Goal: Information Seeking & Learning: Learn about a topic

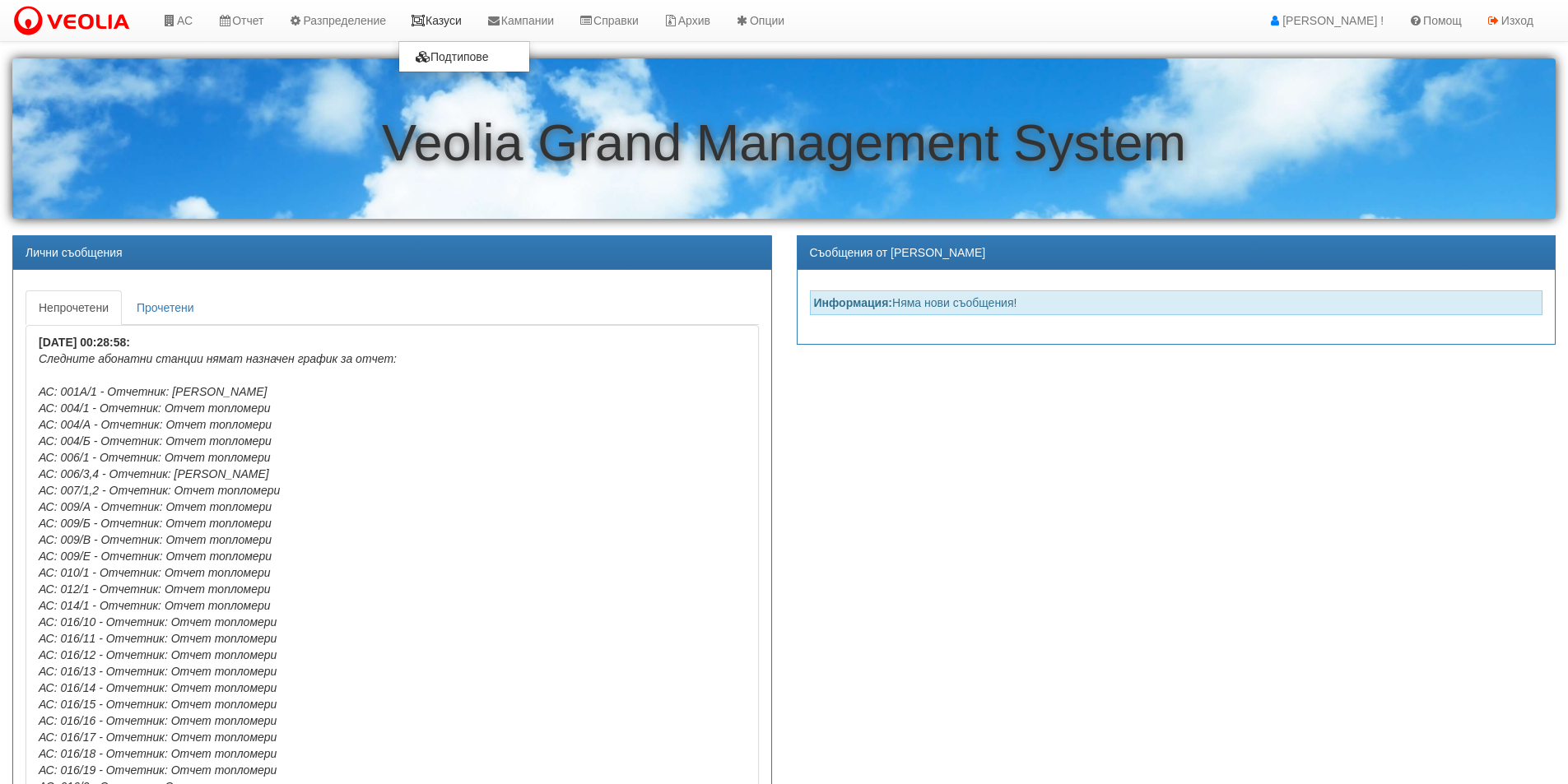
click at [457, 27] on link "Казуси" at bounding box center [436, 20] width 76 height 41
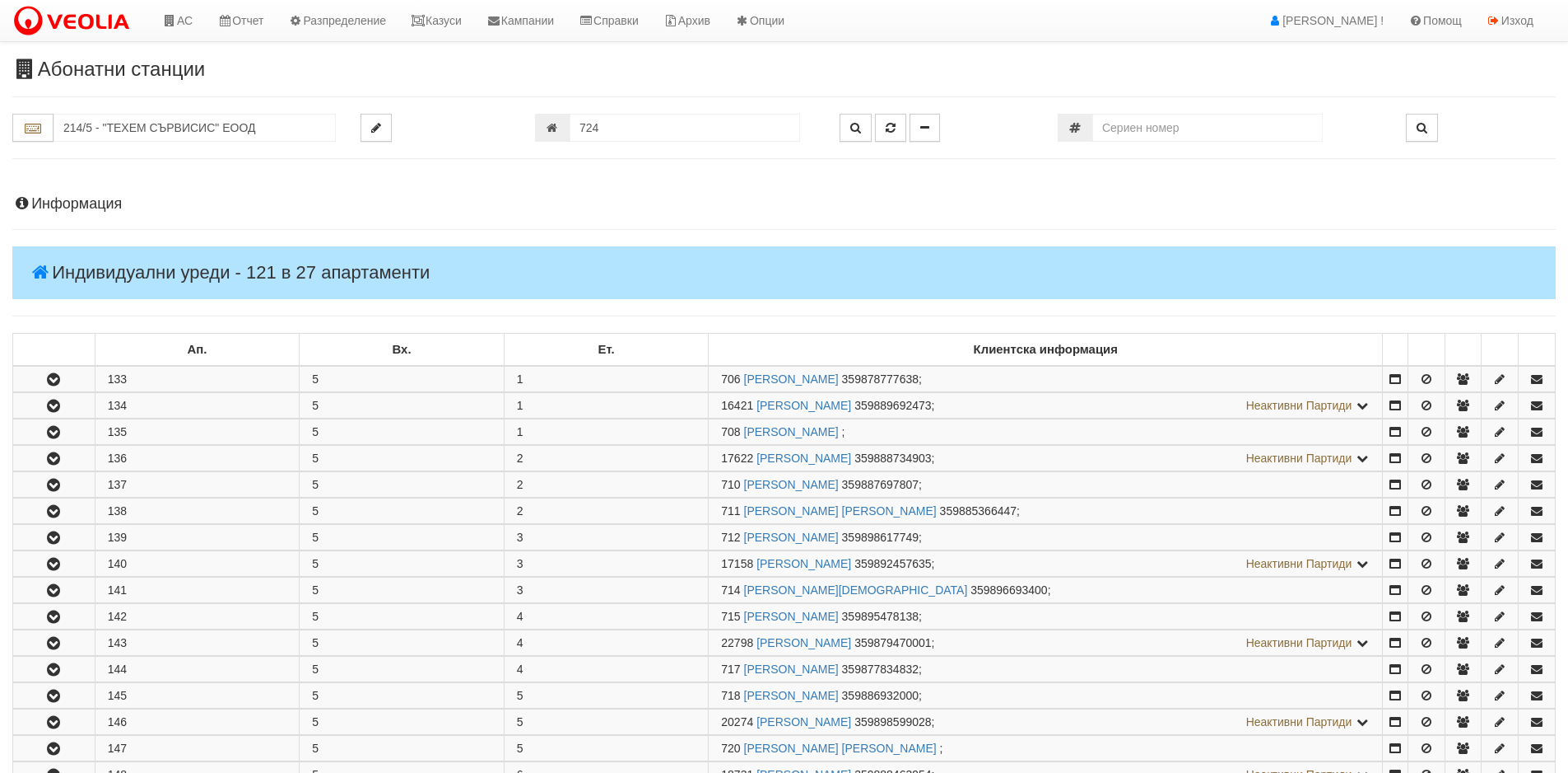
scroll to position [706, 0]
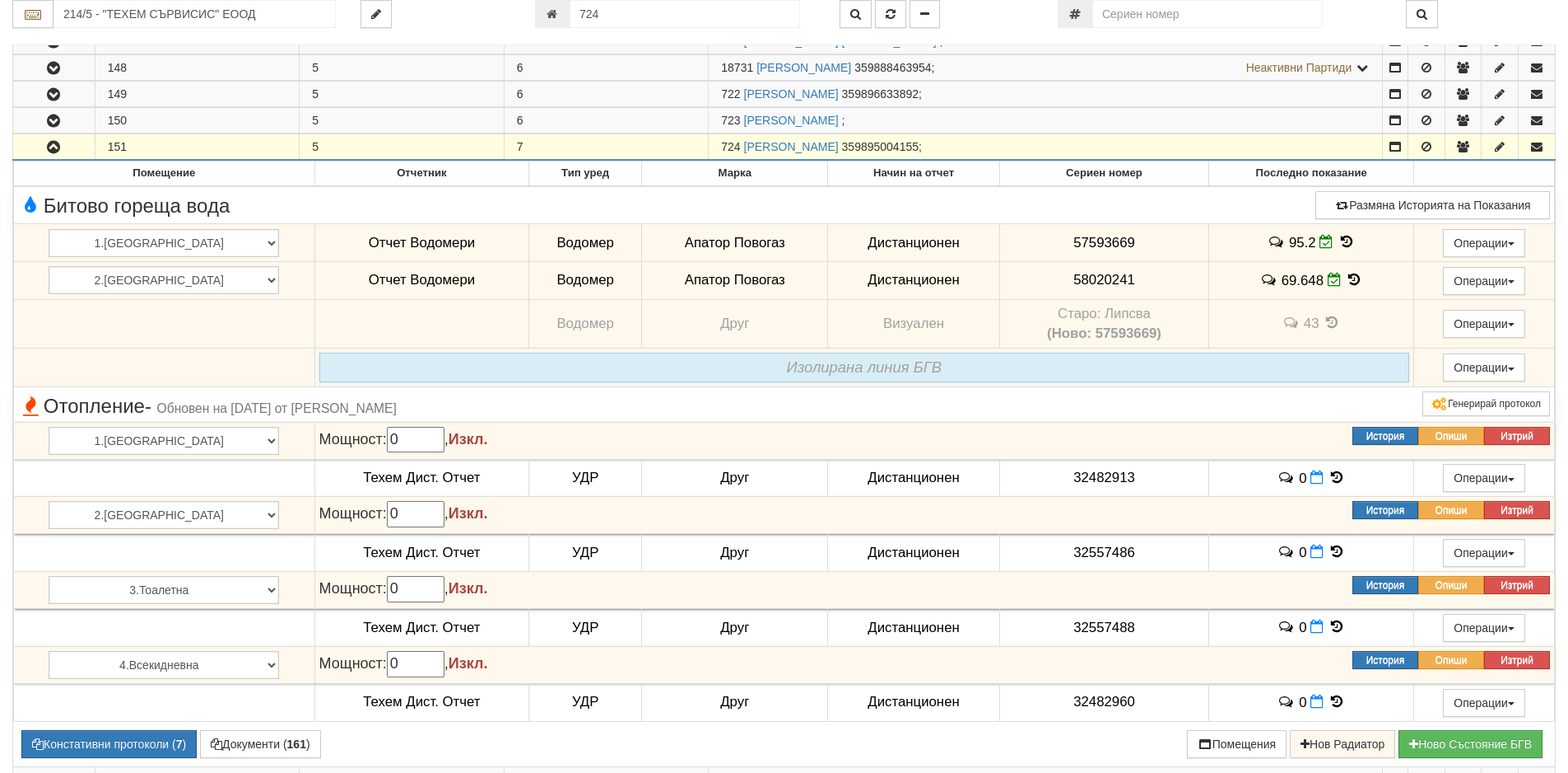
click at [52, 146] on icon "button" at bounding box center [54, 147] width 20 height 12
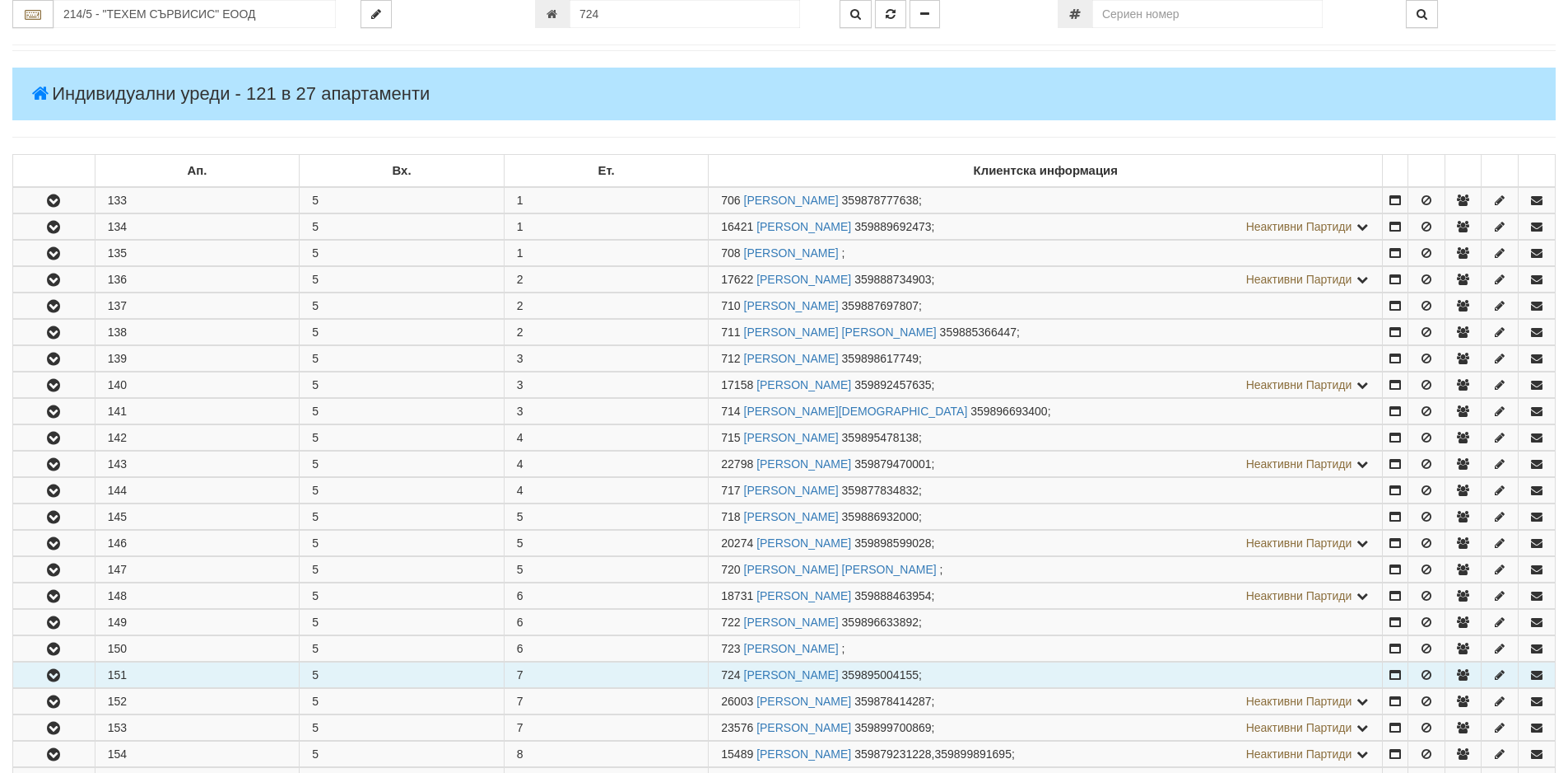
scroll to position [0, 0]
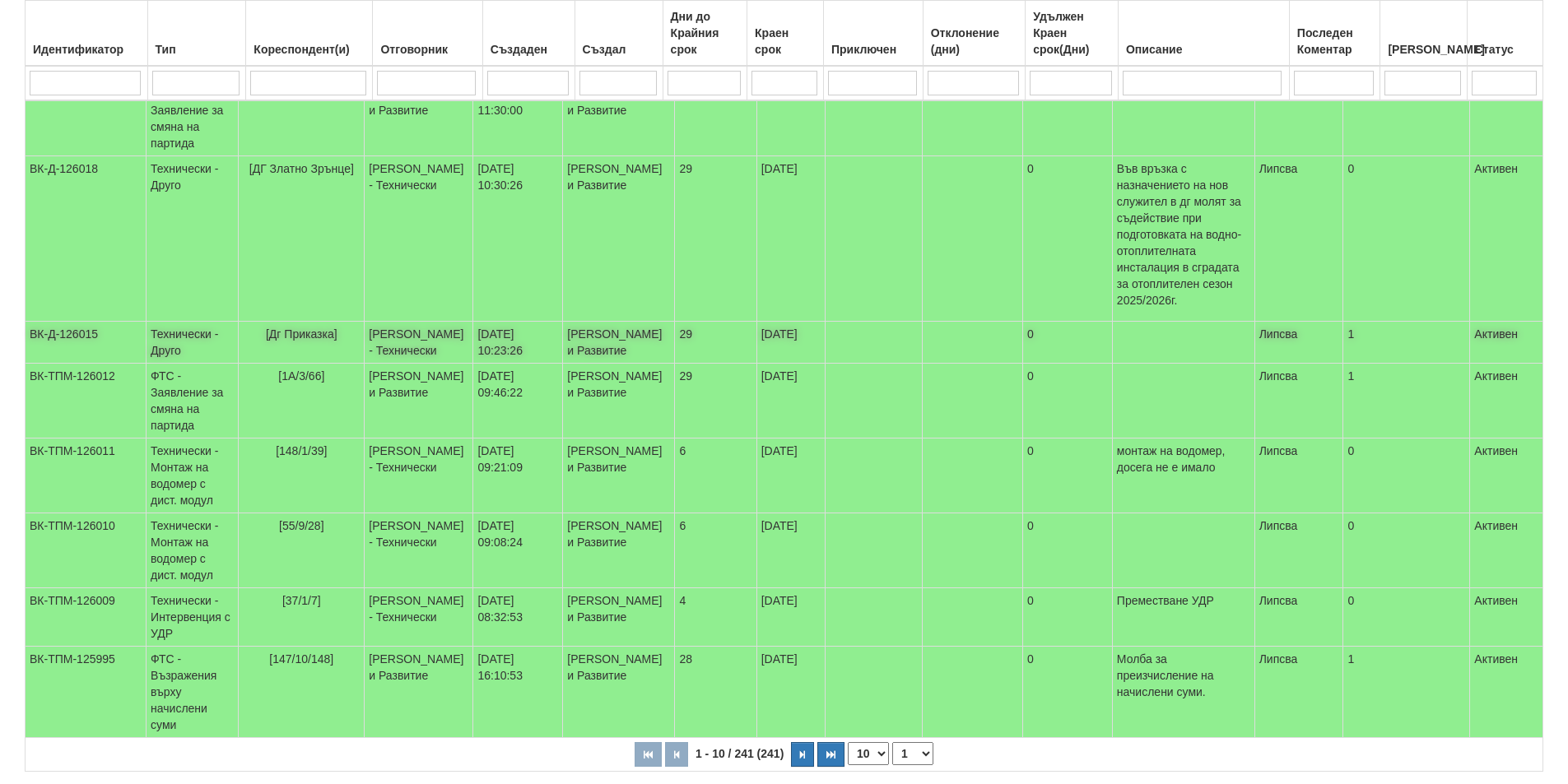
scroll to position [486, 0]
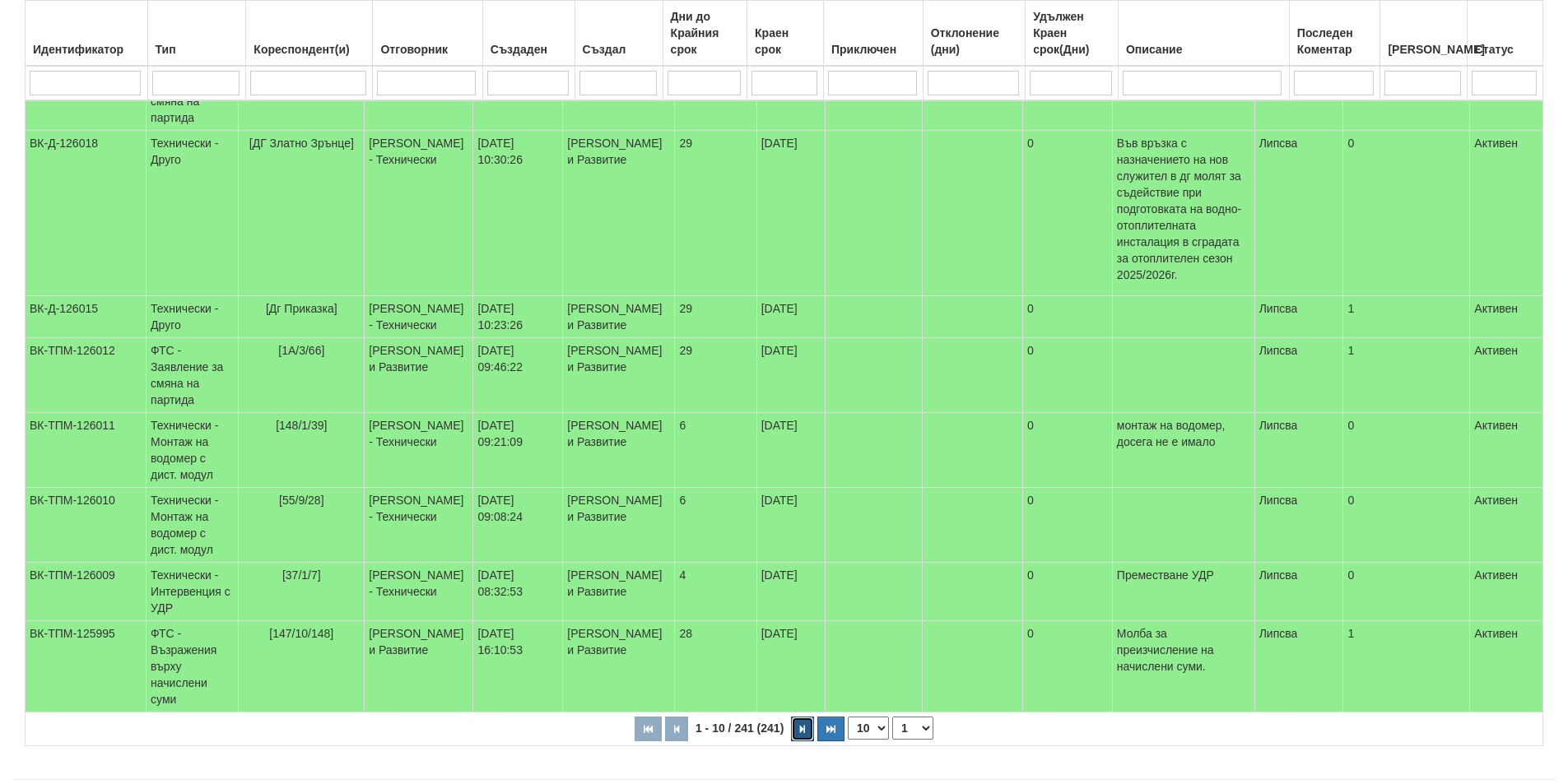
click at [799, 716] on button "button" at bounding box center [802, 728] width 23 height 25
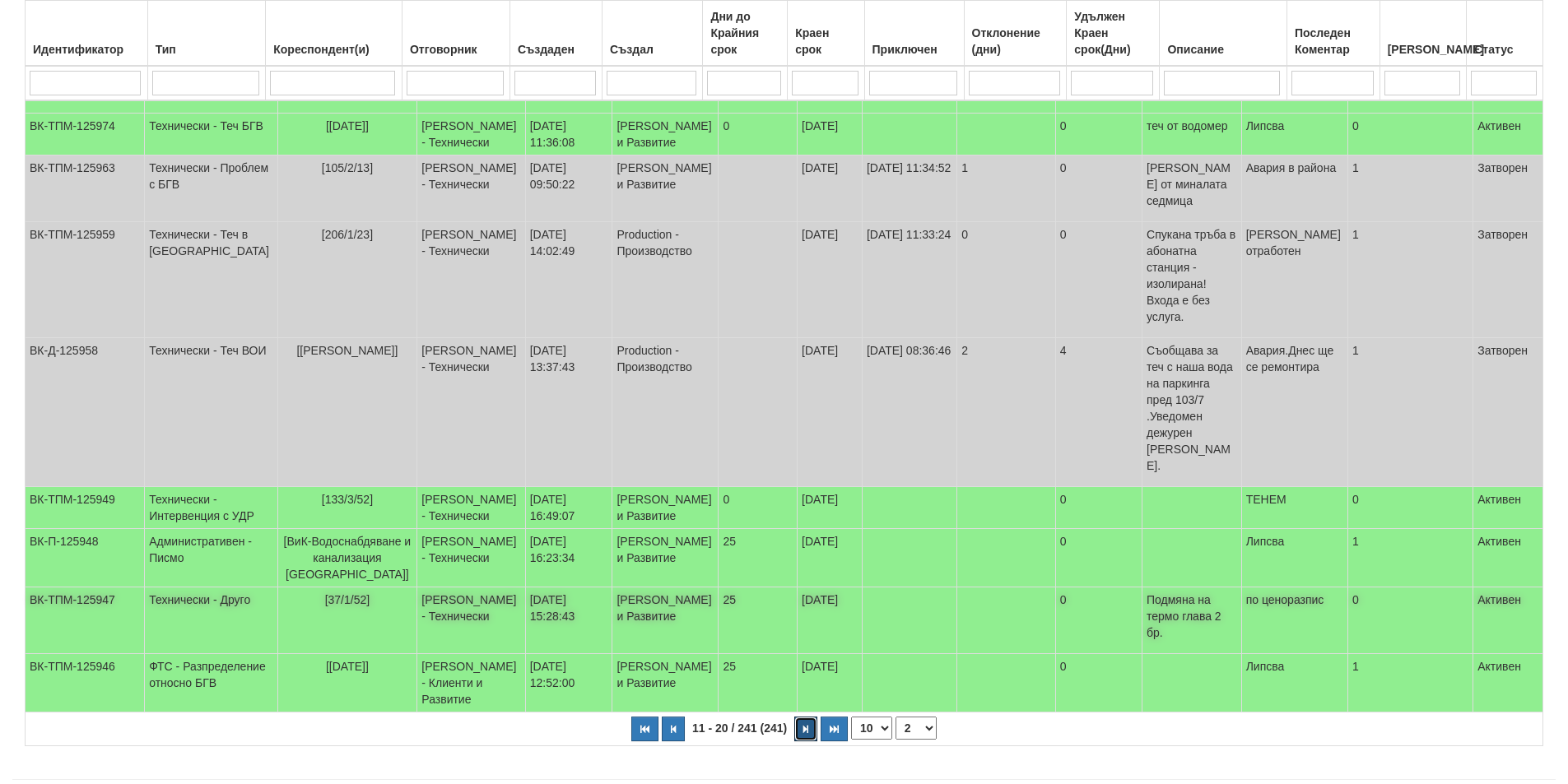
scroll to position [388, 0]
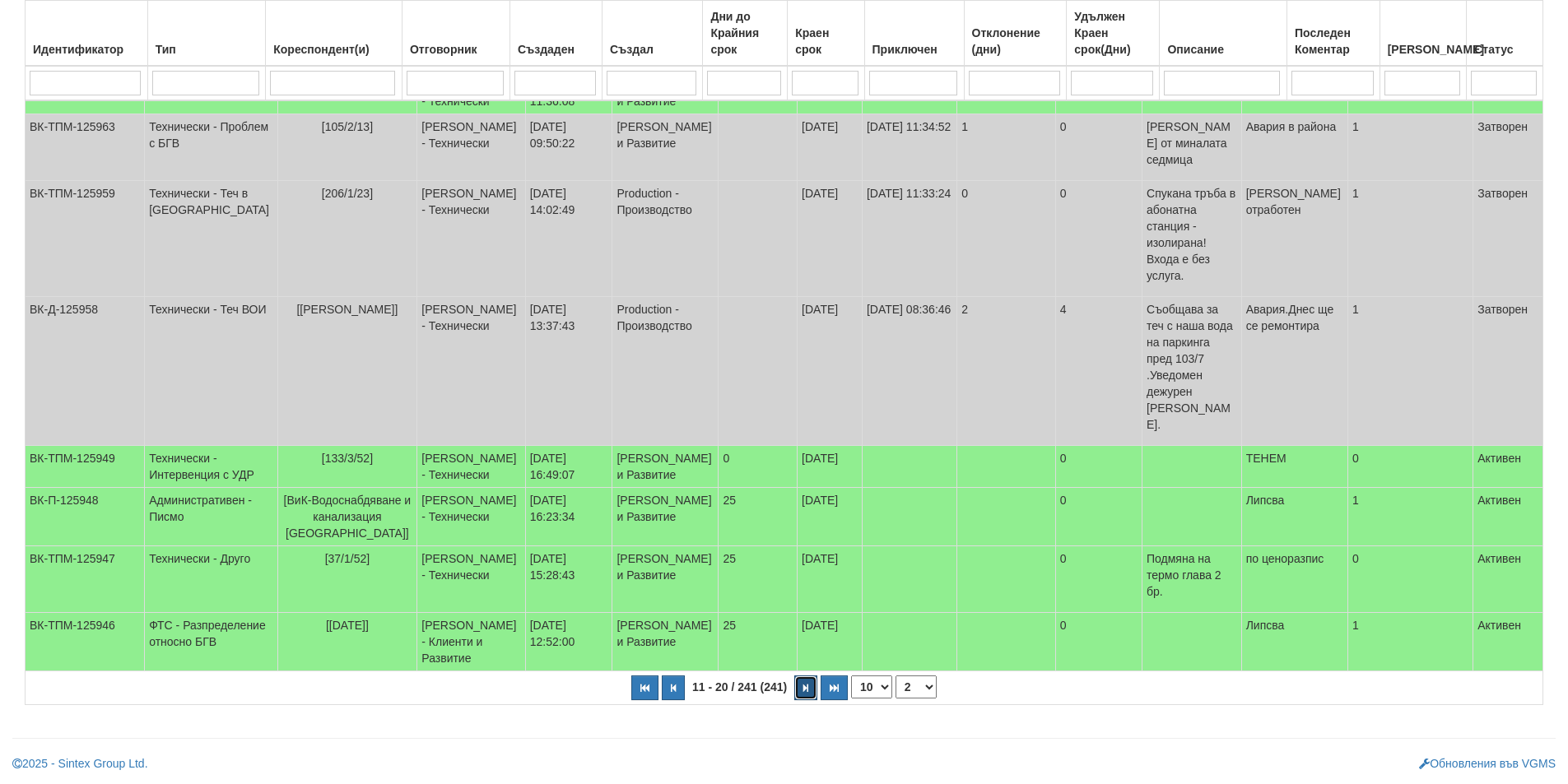
click at [809, 689] on button "button" at bounding box center [805, 688] width 23 height 25
select select "3"
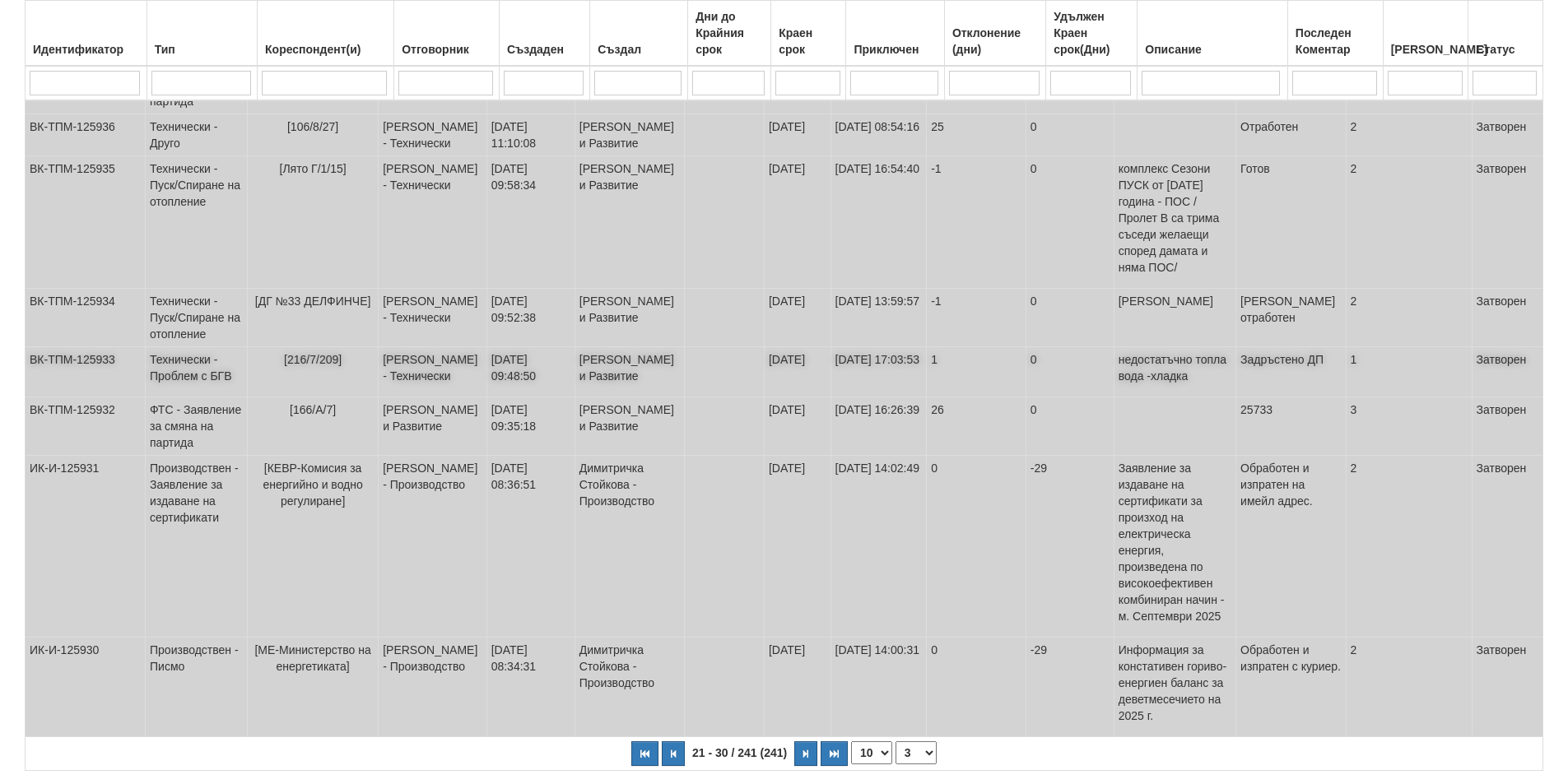
click at [192, 397] on td "Технически - Проблем с БГВ" at bounding box center [197, 372] width 102 height 50
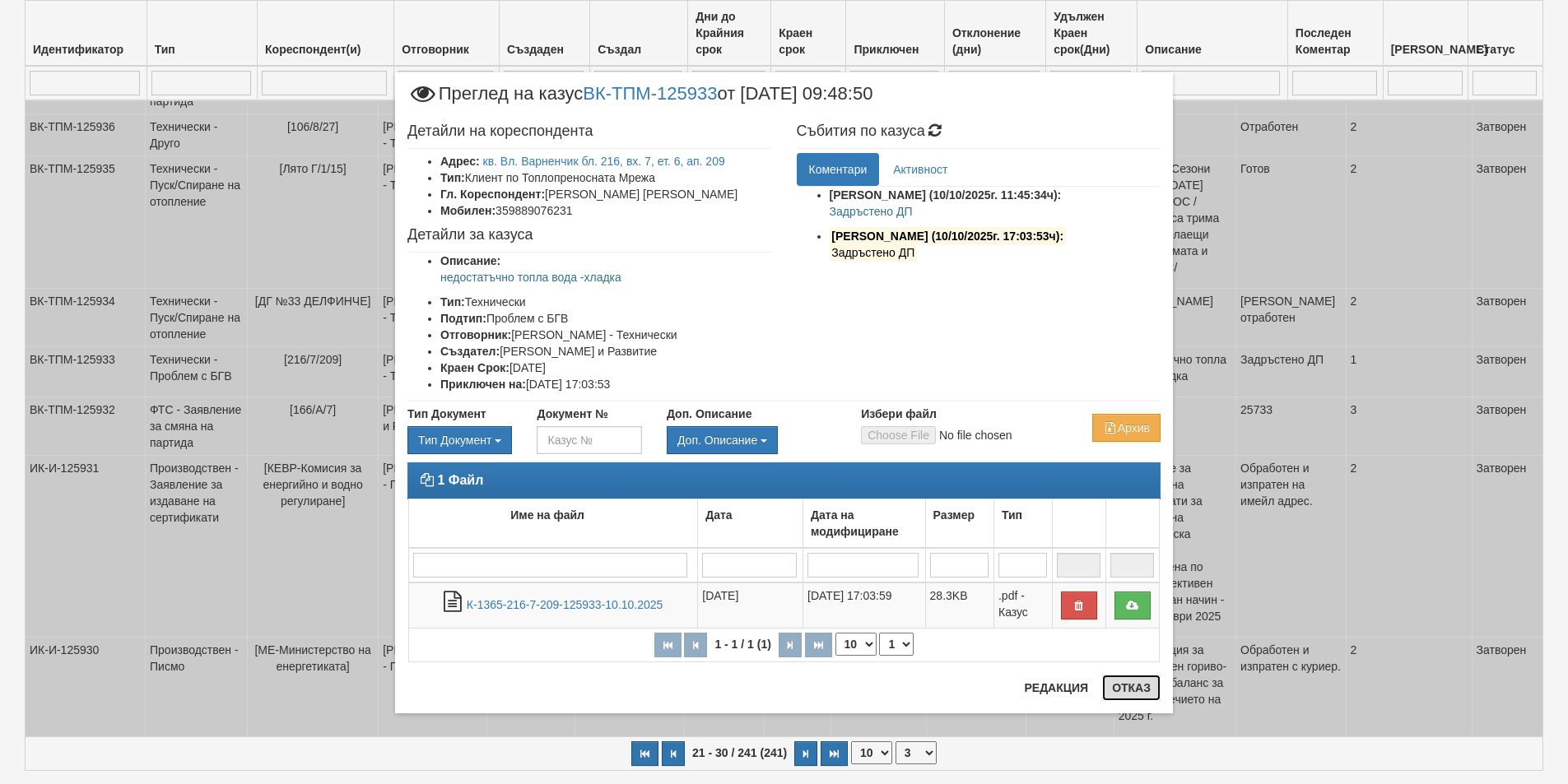
click at [1116, 689] on button "Отказ" at bounding box center [1131, 688] width 59 height 26
